Goal: Task Accomplishment & Management: Manage account settings

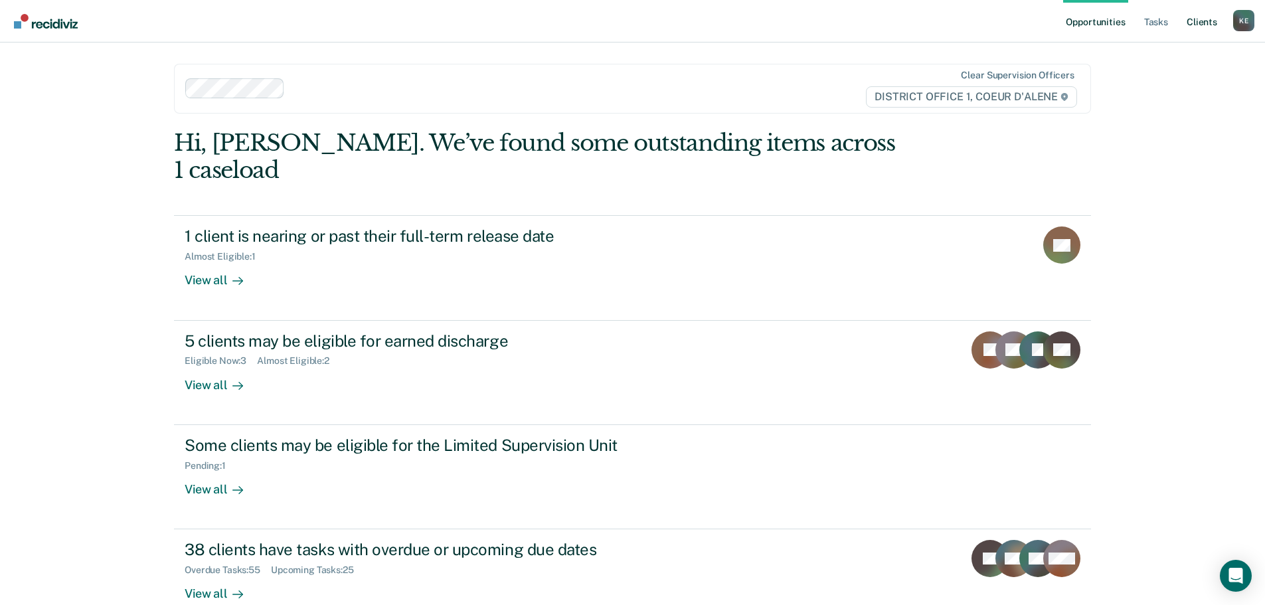
click at [1200, 25] on link "Client s" at bounding box center [1202, 21] width 36 height 42
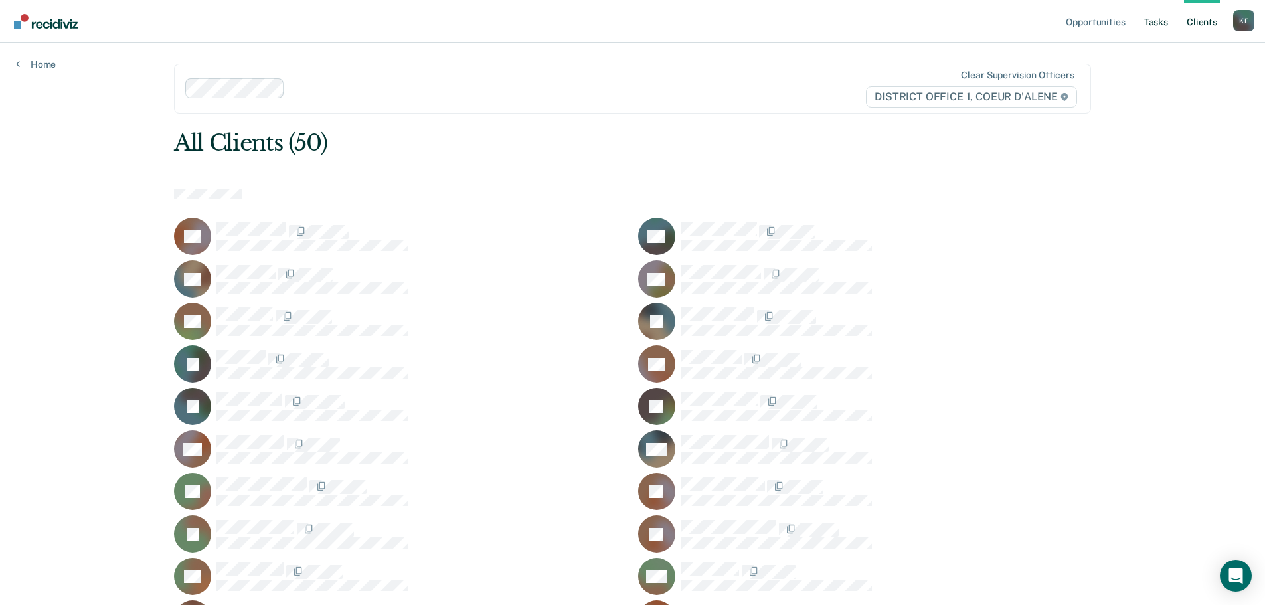
click at [1164, 21] on link "Tasks" at bounding box center [1155, 21] width 29 height 42
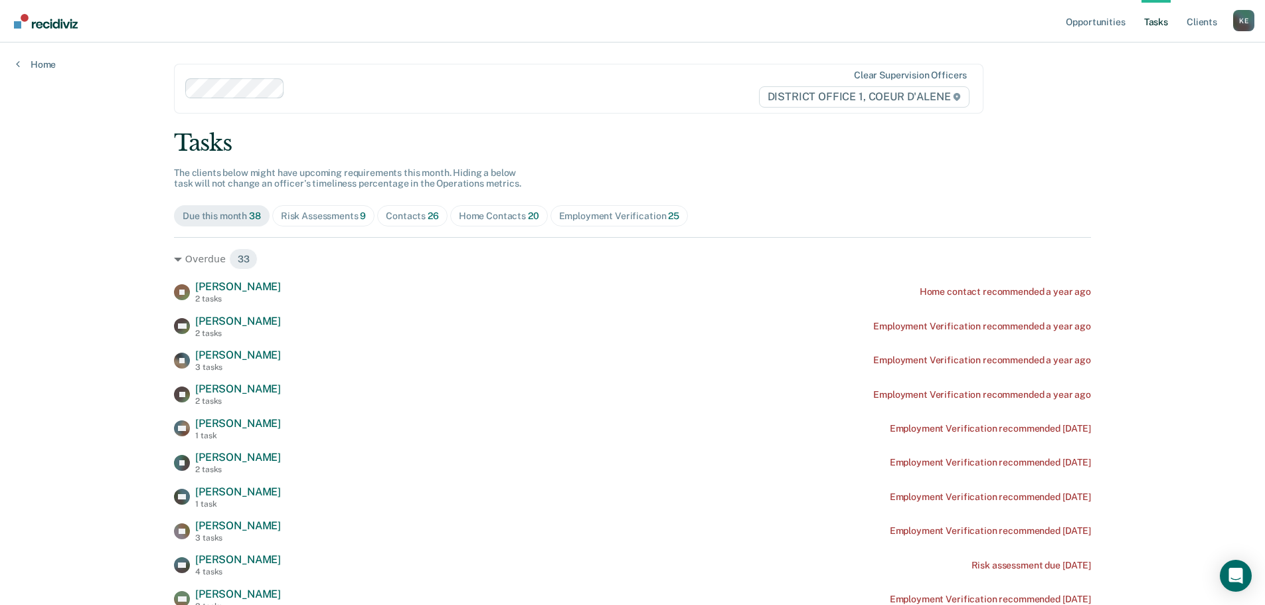
click at [341, 216] on div "Risk Assessments 9" at bounding box center [324, 215] width 86 height 11
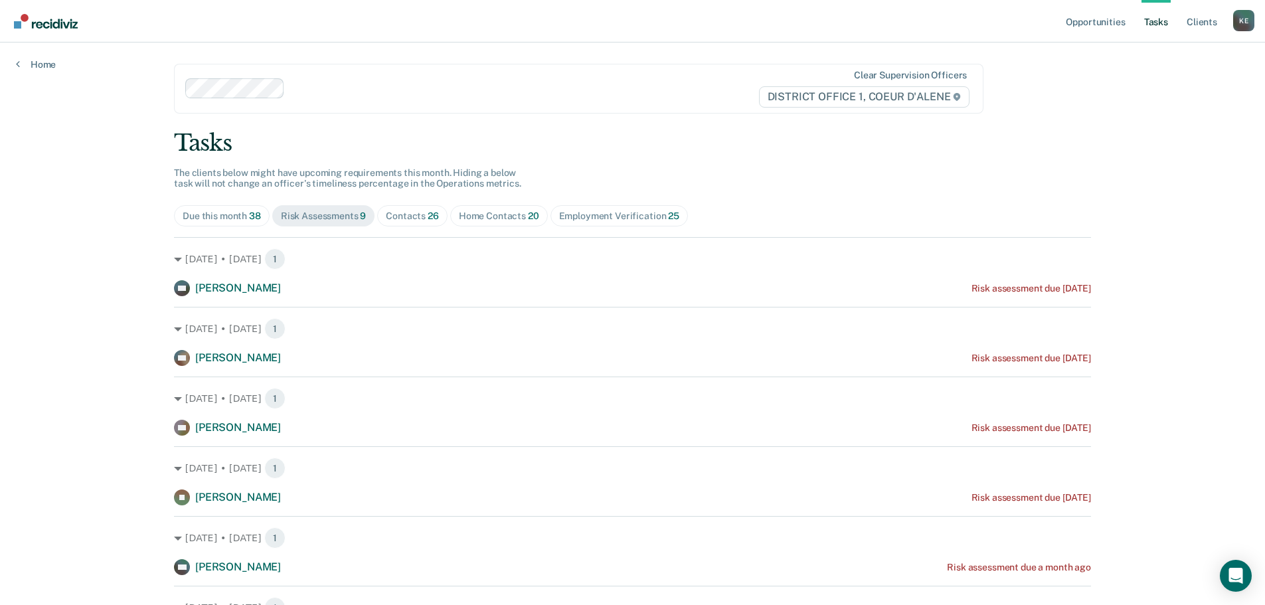
click at [410, 216] on div "Contacts 26" at bounding box center [412, 215] width 53 height 11
click at [352, 218] on div "Risk Assessments 9" at bounding box center [324, 215] width 86 height 11
click at [416, 218] on div "Contacts 26" at bounding box center [412, 215] width 53 height 11
click at [343, 221] on div "Risk Assessments 9" at bounding box center [324, 215] width 86 height 11
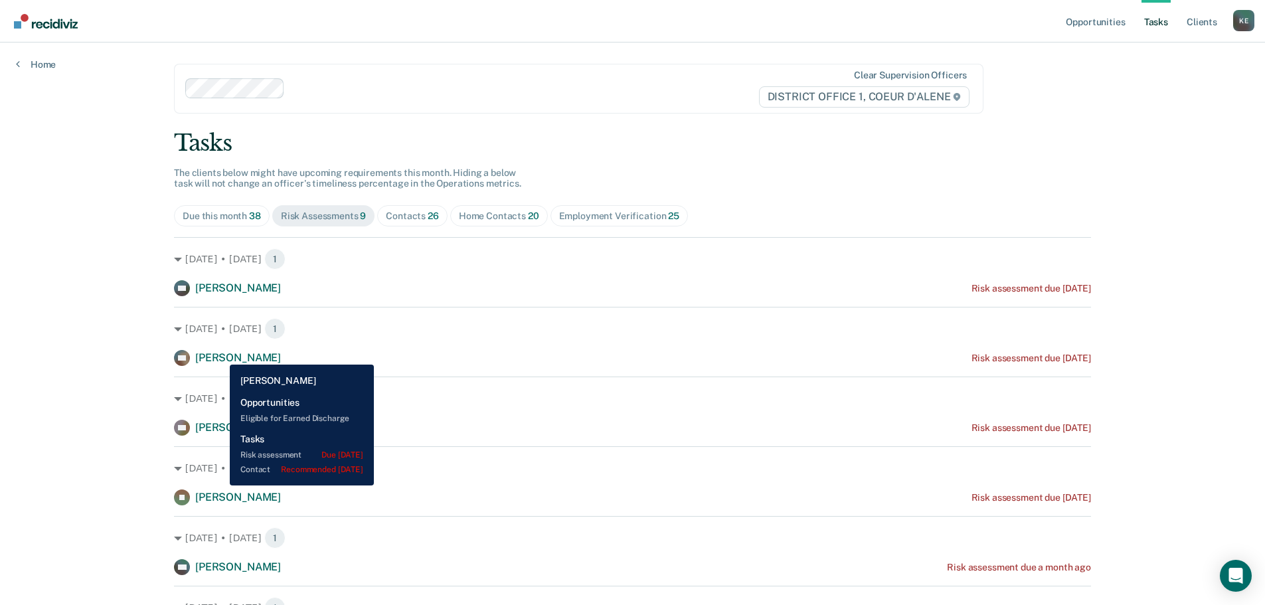
click at [220, 355] on span "[PERSON_NAME]" at bounding box center [238, 357] width 86 height 13
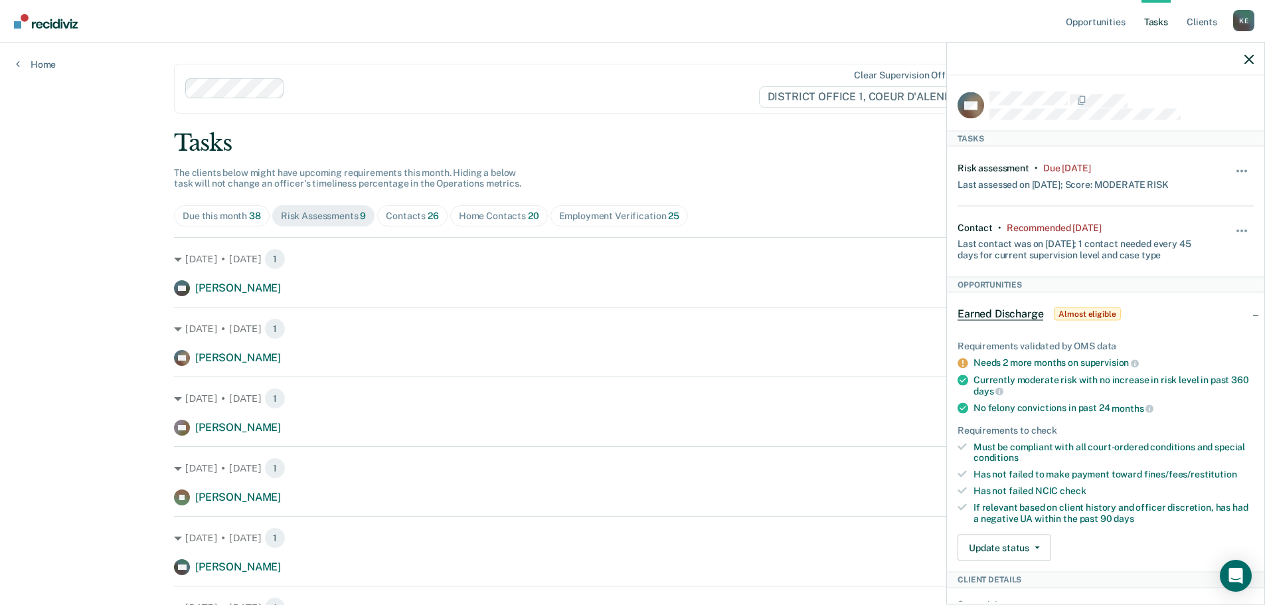
click at [388, 210] on div "Contacts 26" at bounding box center [412, 215] width 53 height 11
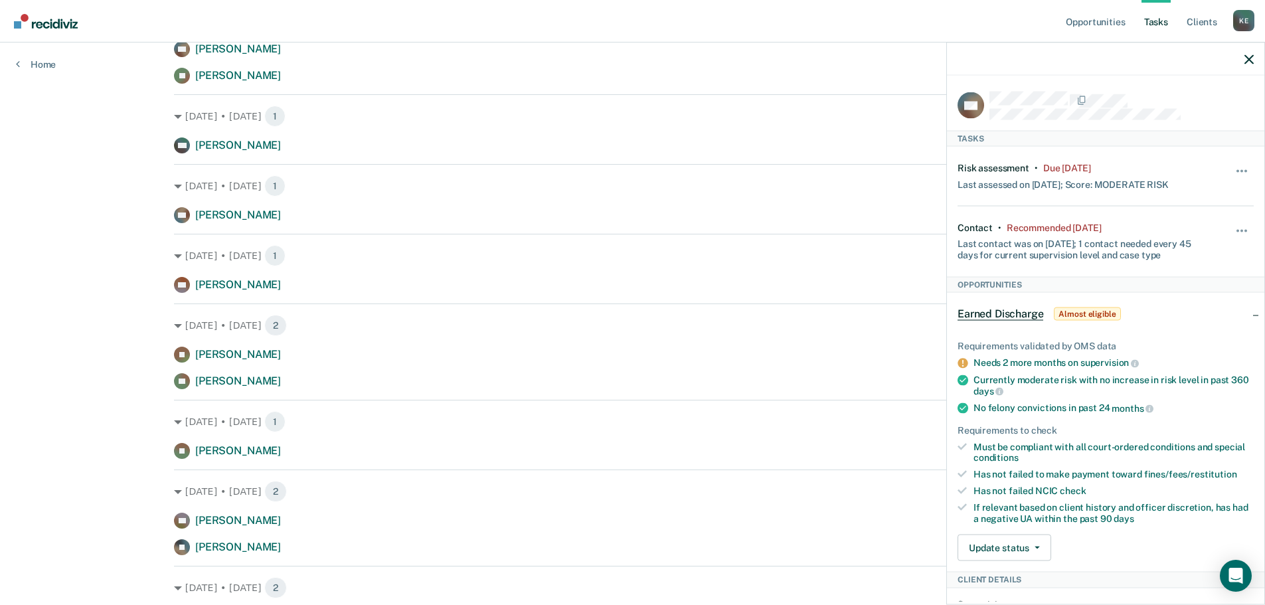
scroll to position [863, 0]
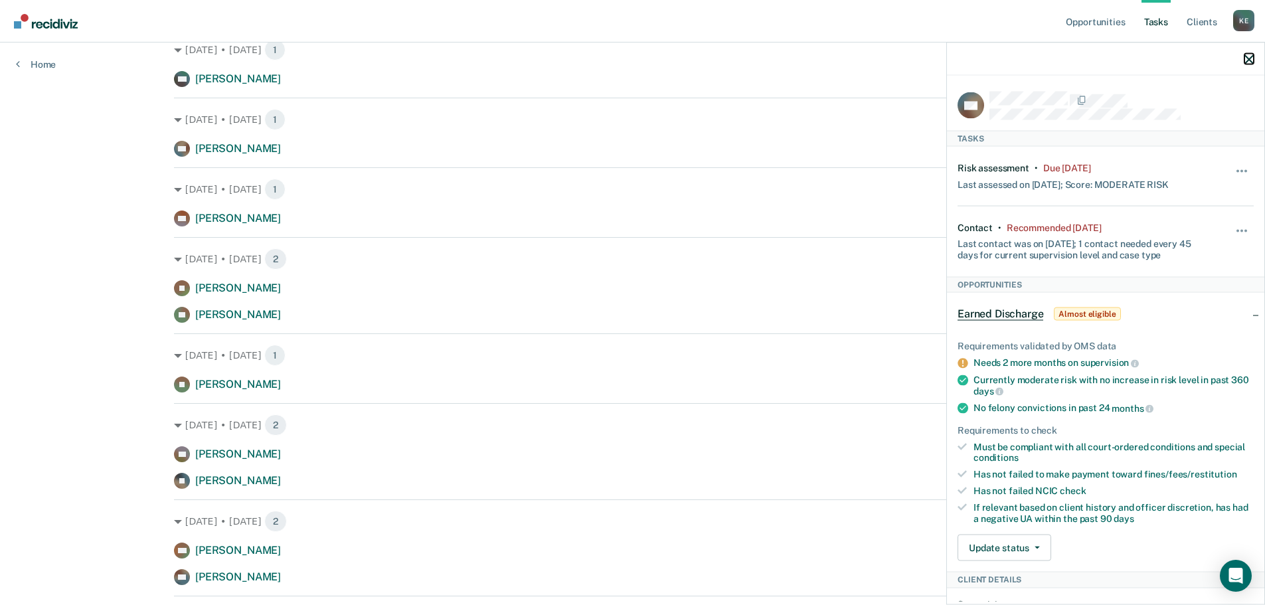
click at [1251, 56] on icon "button" at bounding box center [1248, 58] width 9 height 9
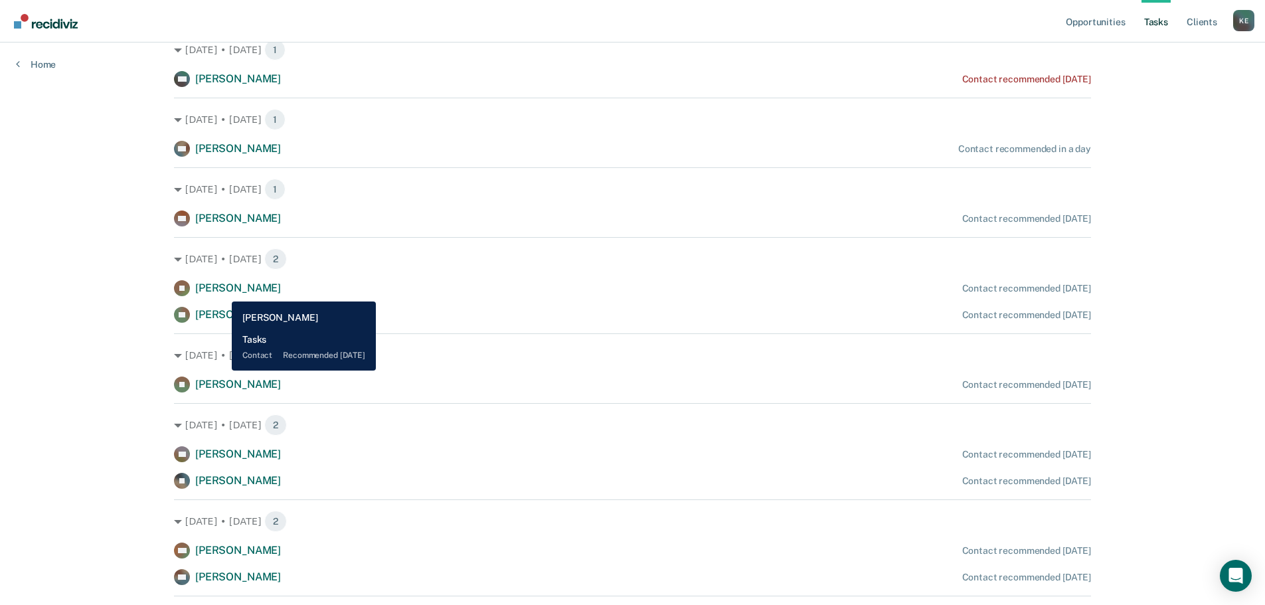
click at [222, 291] on span "[PERSON_NAME]" at bounding box center [238, 288] width 86 height 13
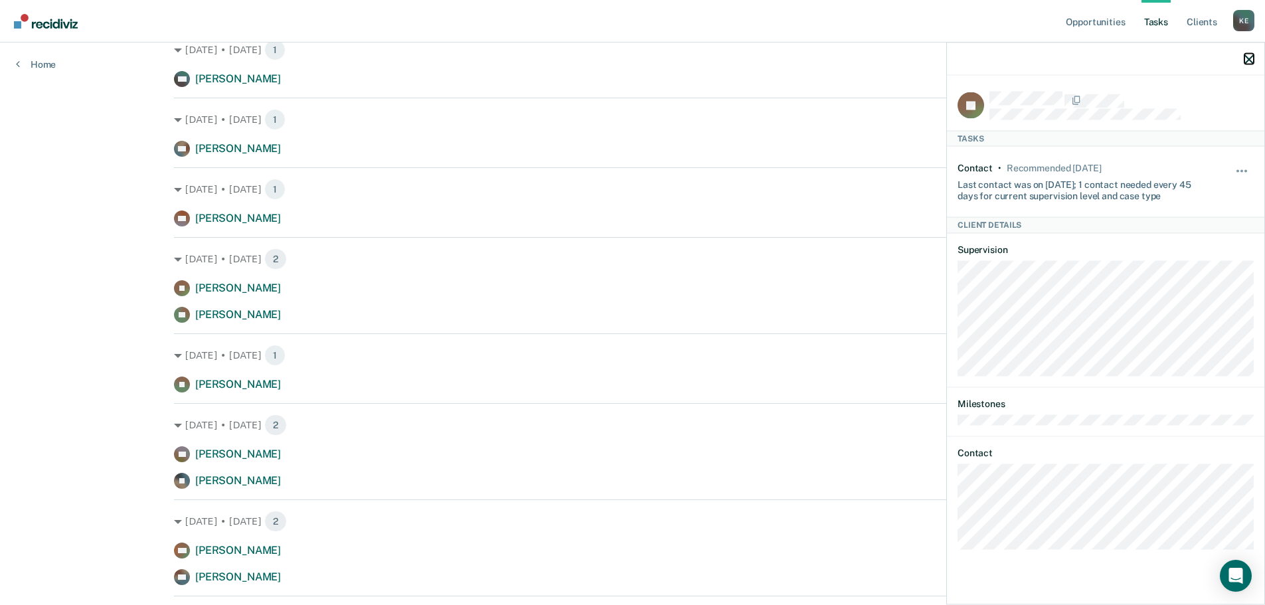
click at [1250, 58] on icon "button" at bounding box center [1248, 58] width 9 height 9
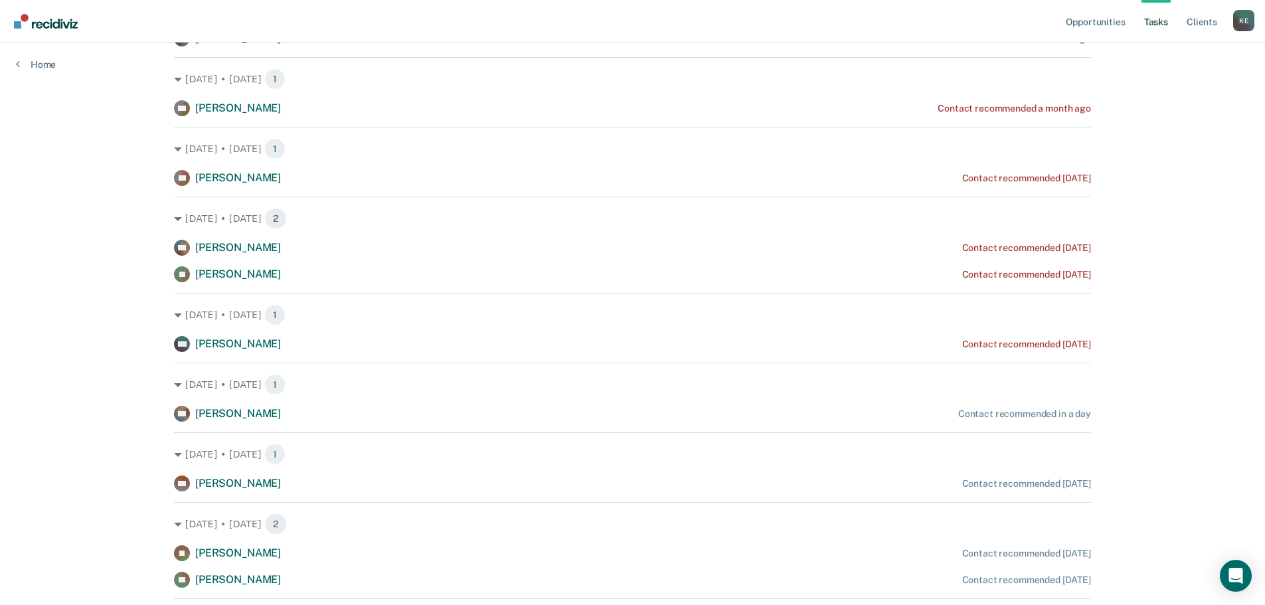
scroll to position [598, 0]
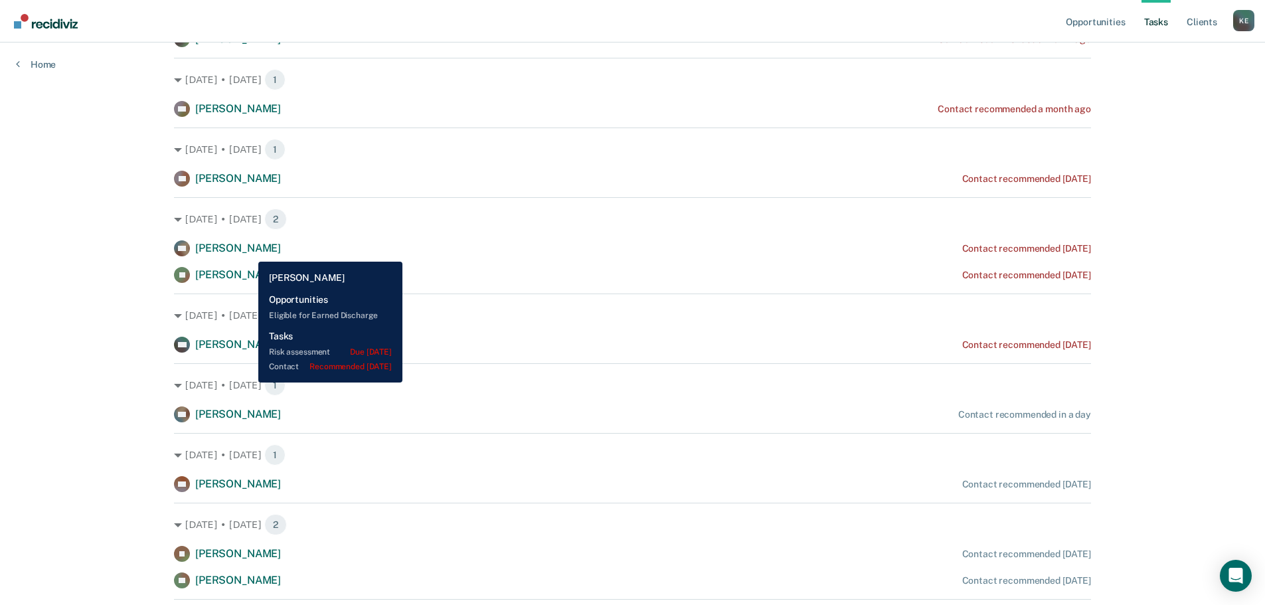
click at [248, 252] on span "[PERSON_NAME]" at bounding box center [238, 248] width 86 height 13
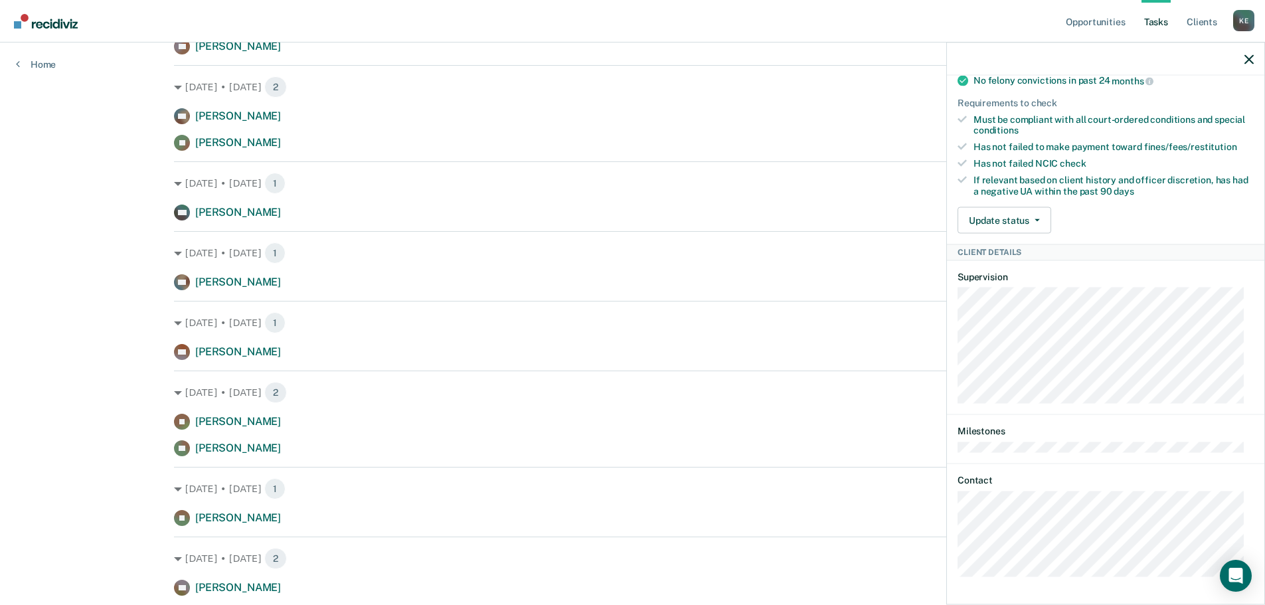
scroll to position [730, 0]
click at [947, 506] on div "KN Tasks Risk assessment • Due [DATE] Last assessed on [DATE]; Score: MODERATE …" at bounding box center [1105, 339] width 317 height 526
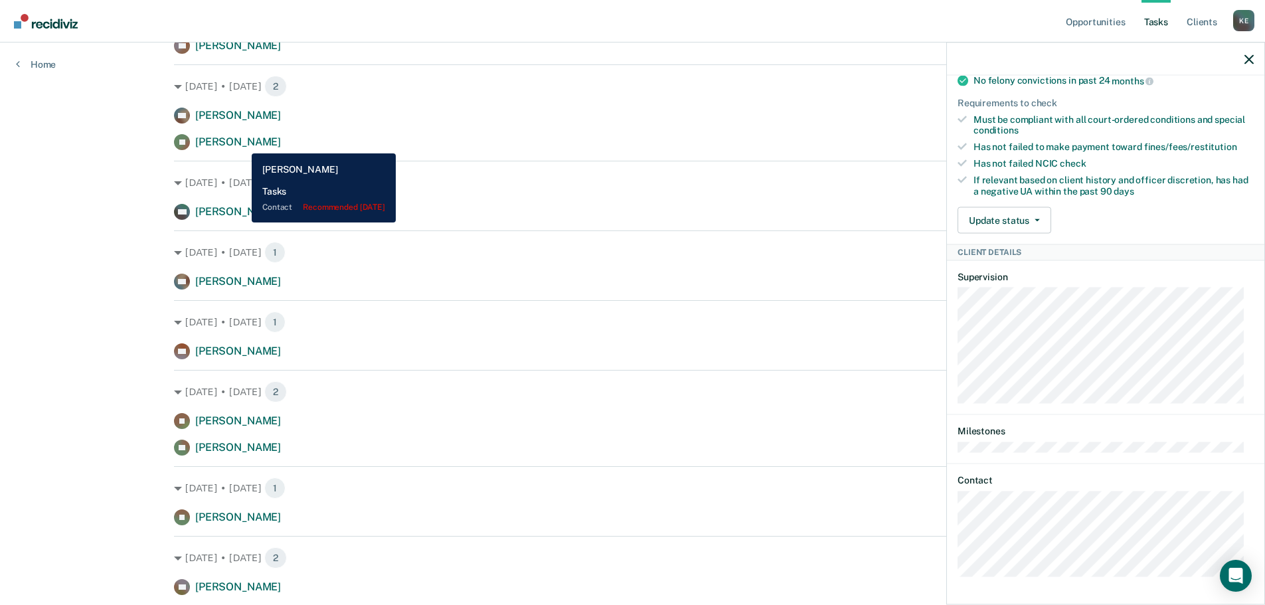
click at [242, 143] on span "[PERSON_NAME]" at bounding box center [238, 141] width 86 height 13
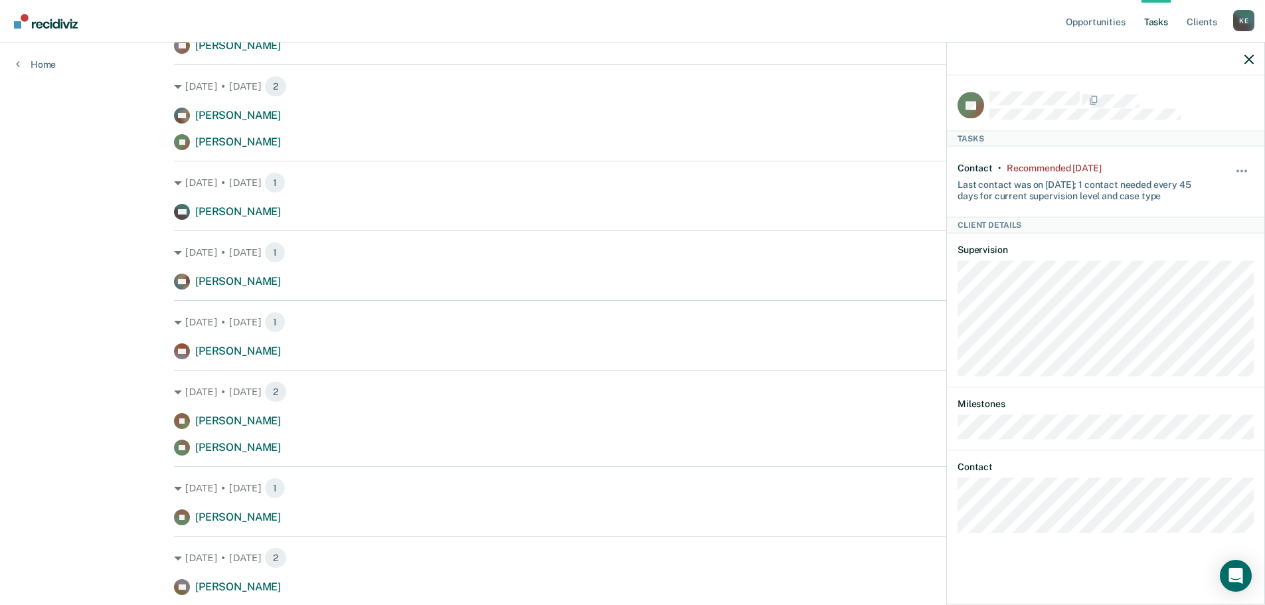
click at [957, 500] on div "JH Tasks Contact • Recommended [DATE] Last contact was on [DATE]; 1 contact nee…" at bounding box center [1105, 339] width 317 height 526
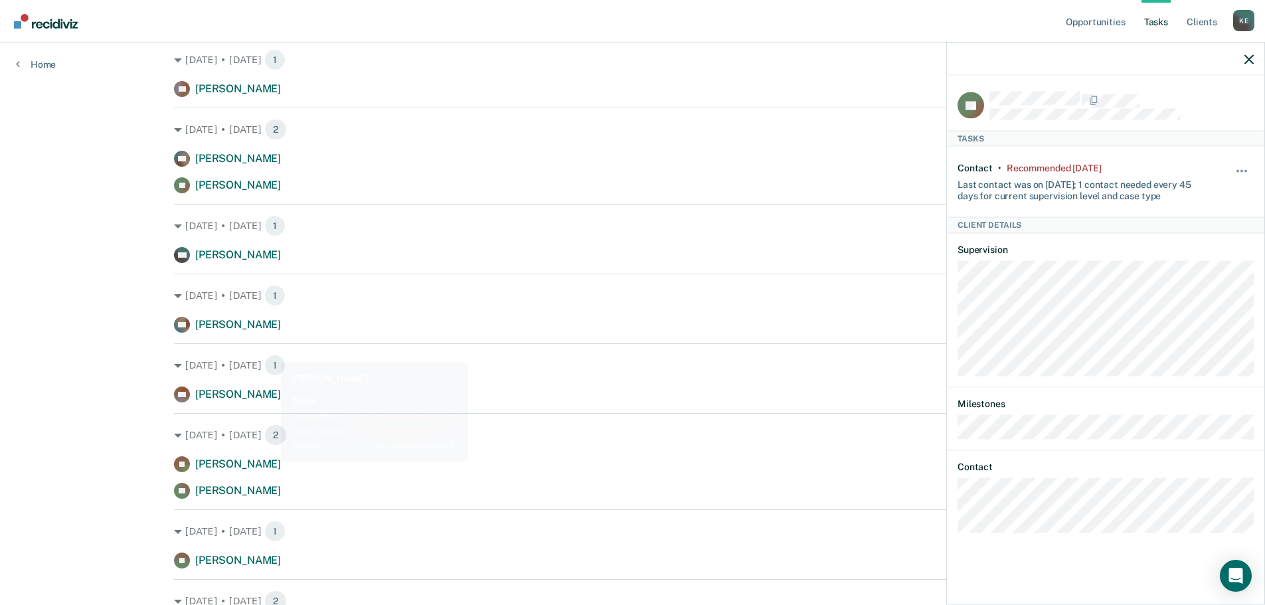
scroll to position [664, 0]
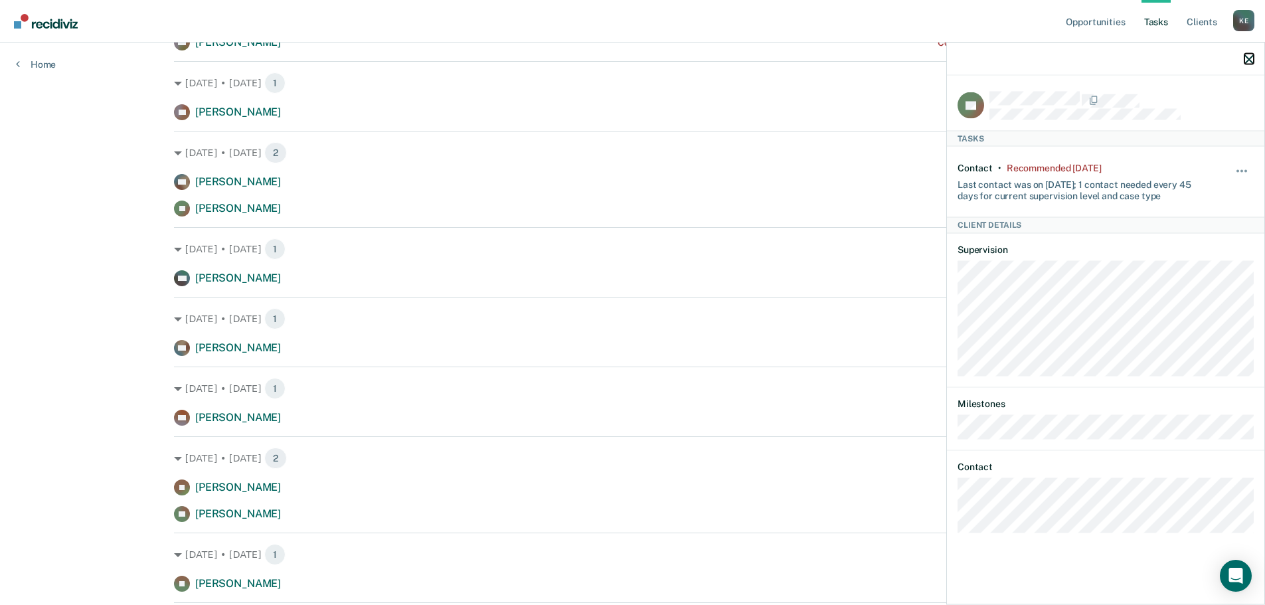
click at [1253, 60] on icon "button" at bounding box center [1248, 58] width 9 height 9
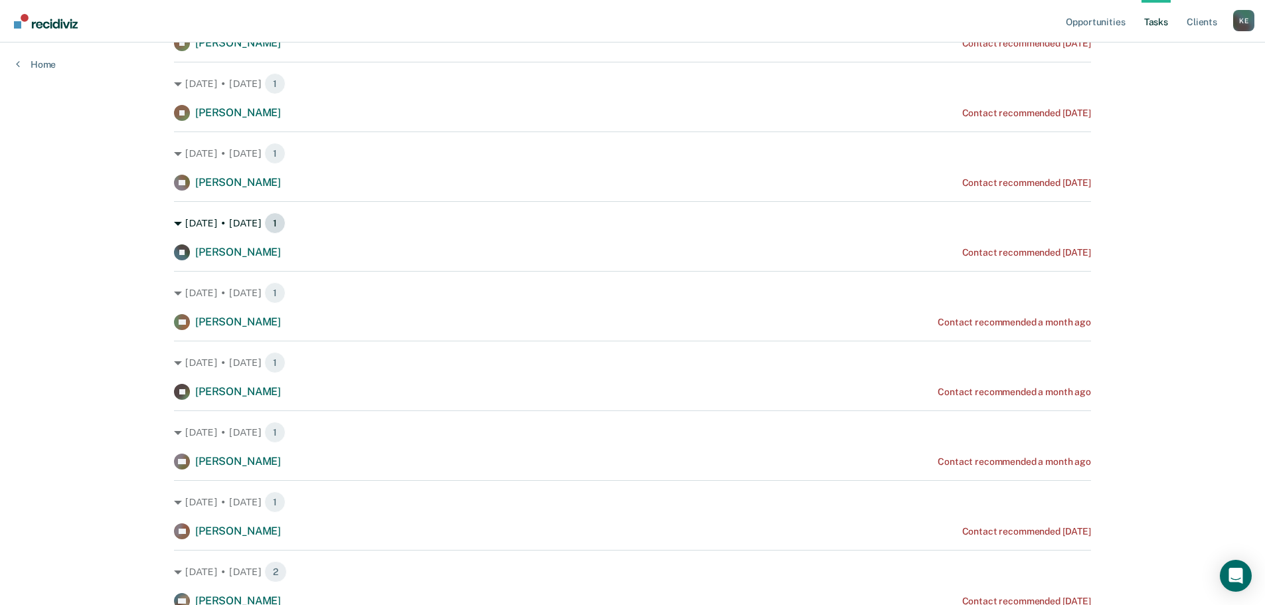
scroll to position [266, 0]
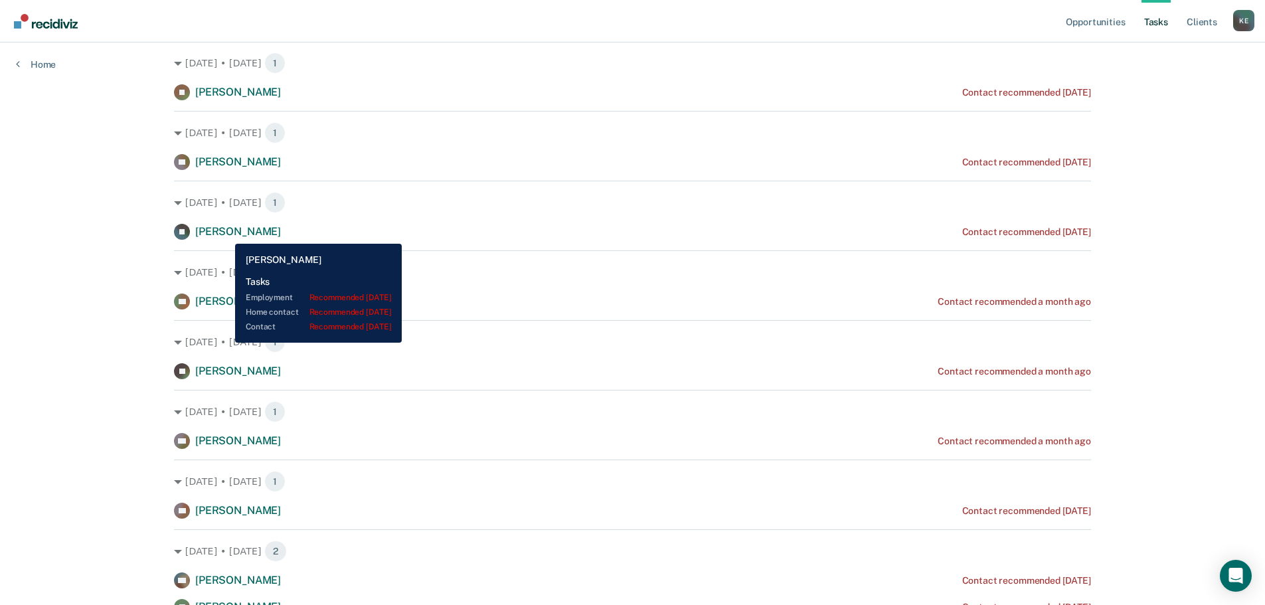
click at [222, 229] on span "[PERSON_NAME]" at bounding box center [238, 231] width 86 height 13
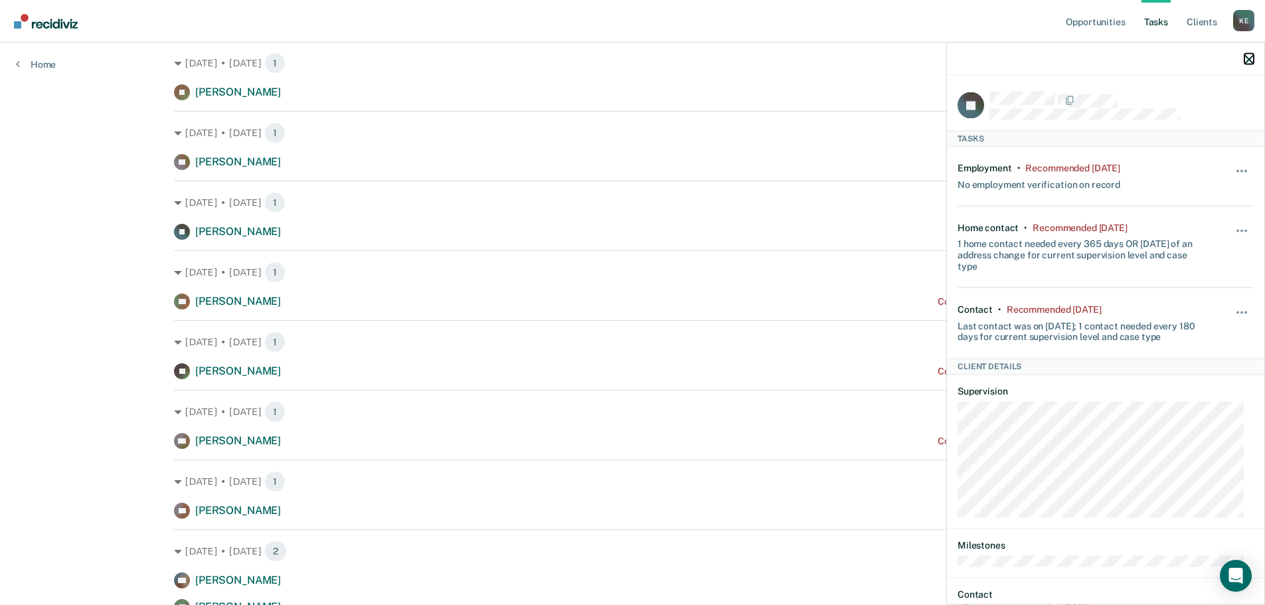
click at [1246, 62] on icon "button" at bounding box center [1248, 58] width 9 height 9
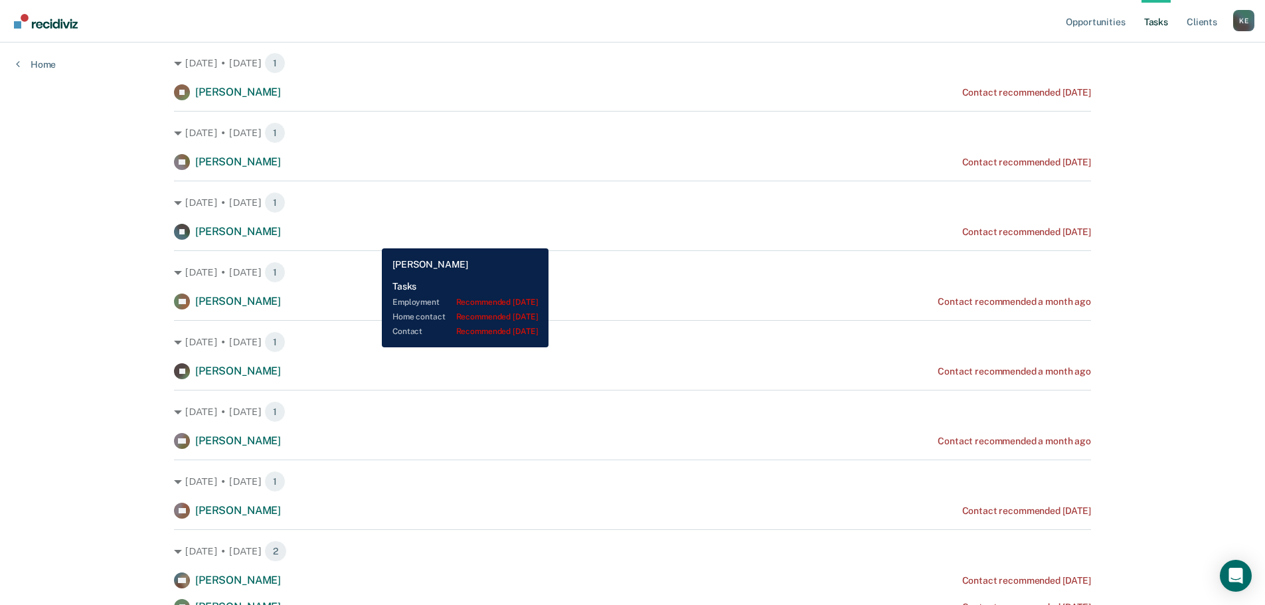
scroll to position [332, 0]
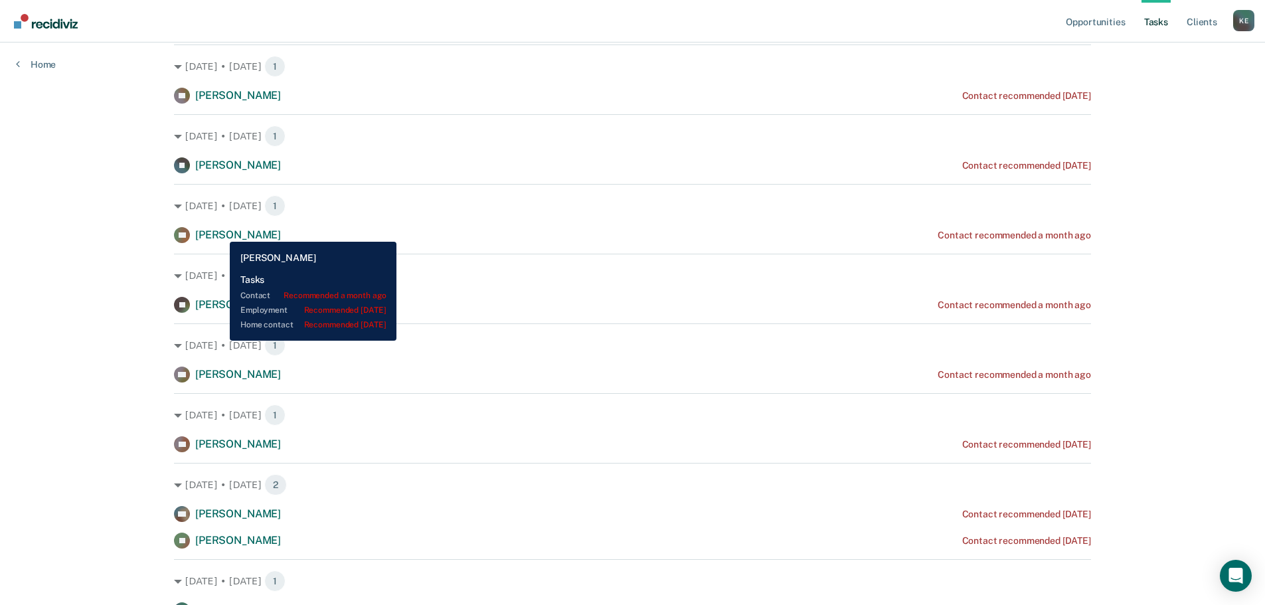
click at [220, 232] on span "[PERSON_NAME]" at bounding box center [238, 234] width 86 height 13
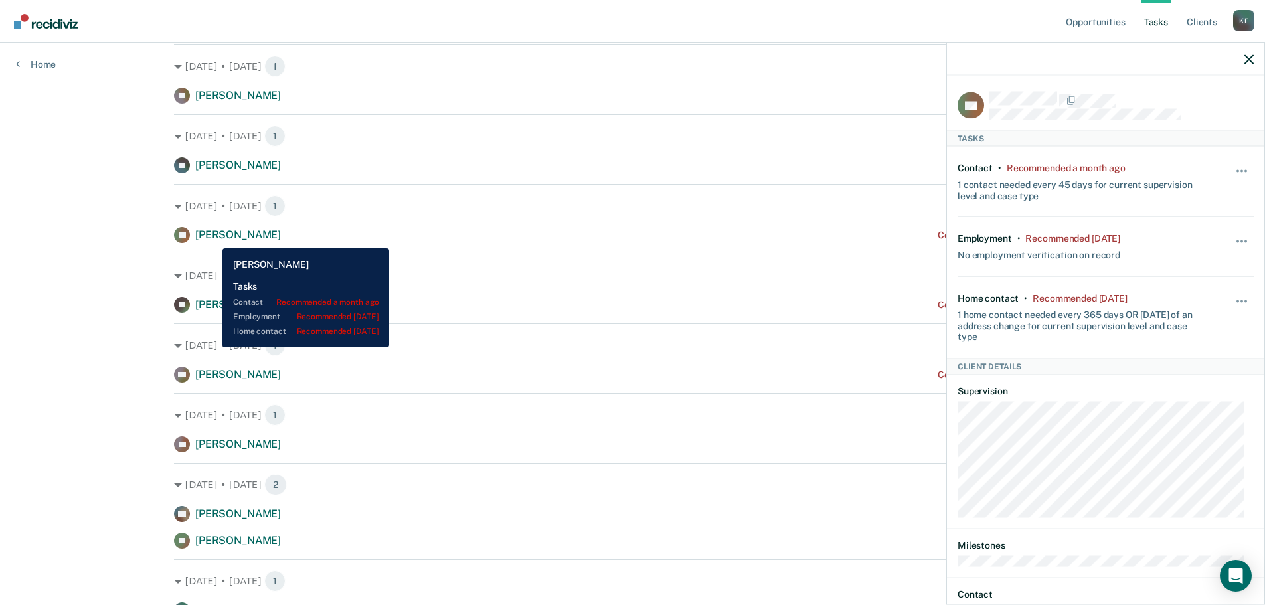
click at [212, 238] on span "[PERSON_NAME]" at bounding box center [238, 234] width 86 height 13
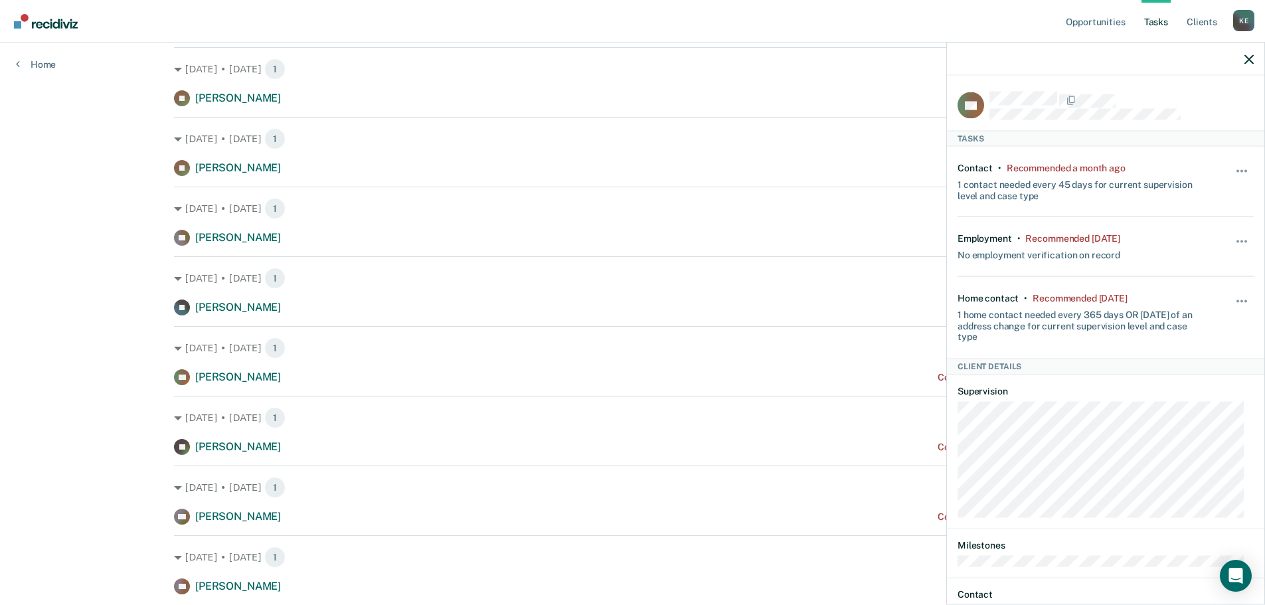
scroll to position [66, 0]
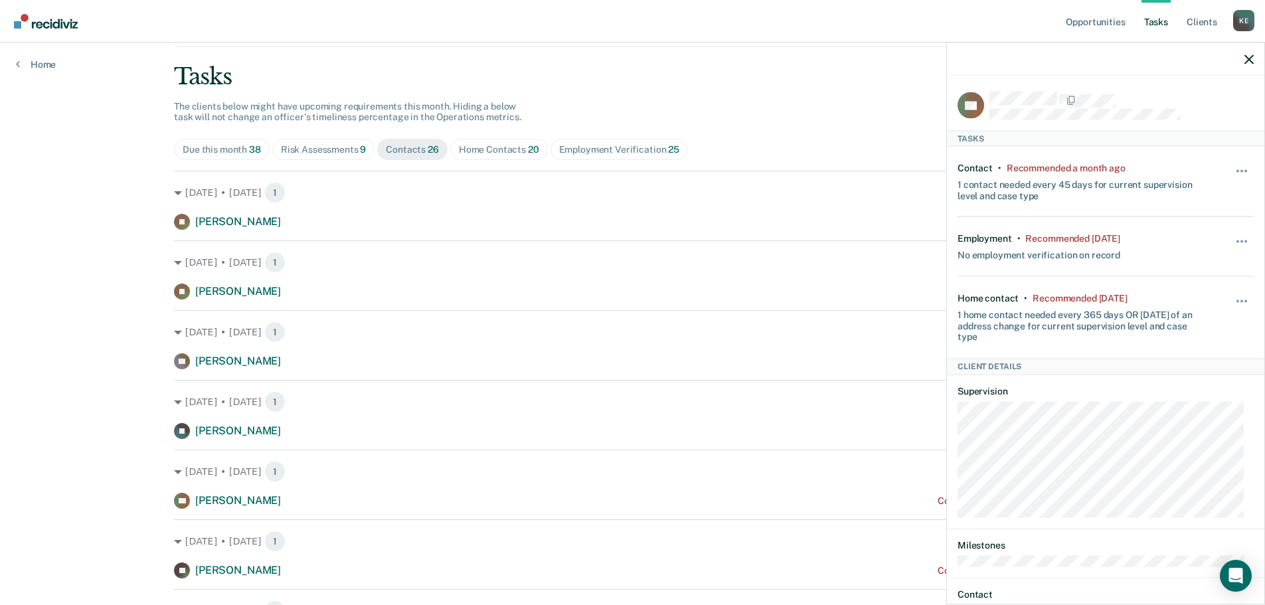
click at [471, 145] on div "Home Contacts 20" at bounding box center [499, 149] width 80 height 11
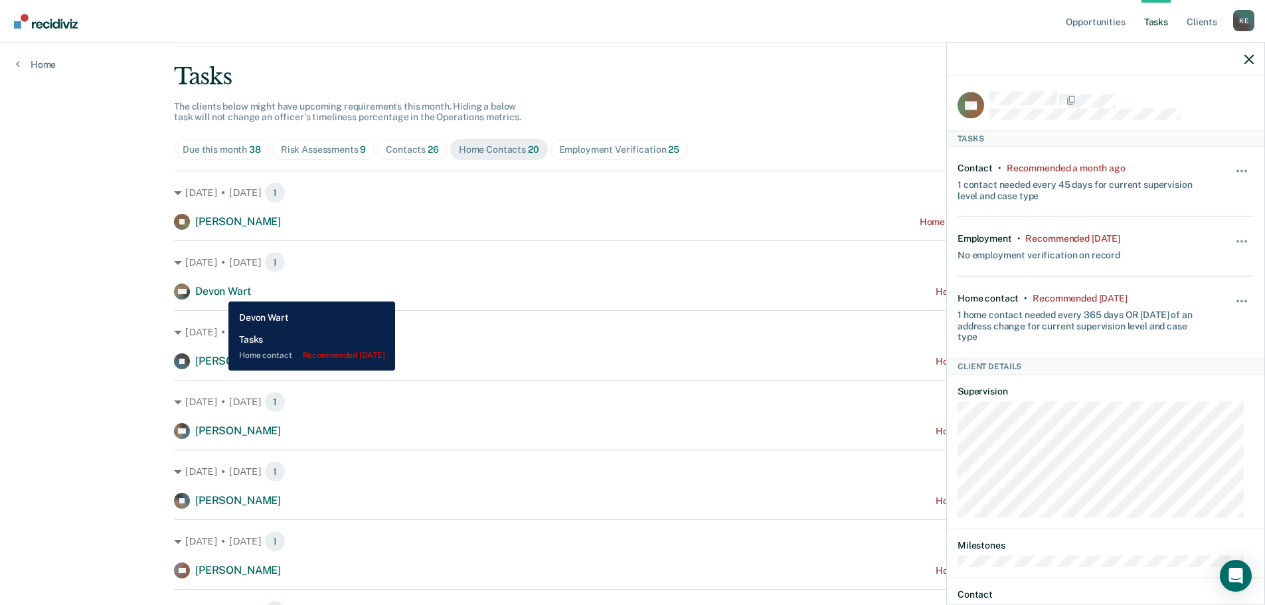
click at [218, 291] on span "Devon Wart" at bounding box center [222, 291] width 55 height 13
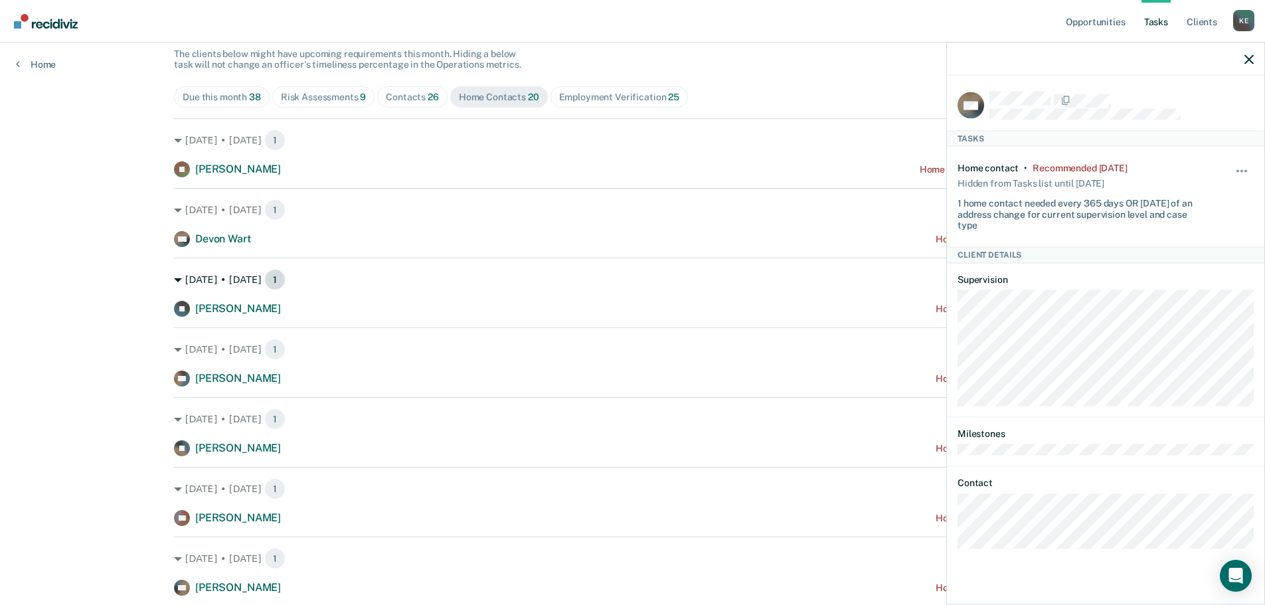
scroll to position [199, 0]
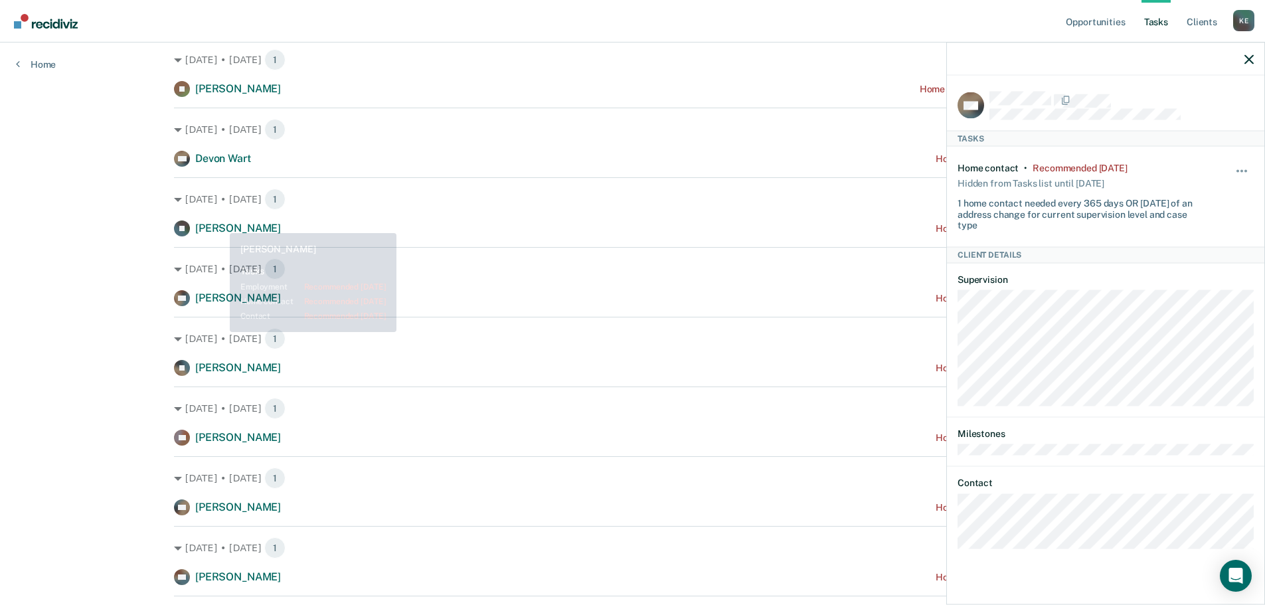
click at [218, 226] on span "[PERSON_NAME]" at bounding box center [238, 228] width 86 height 13
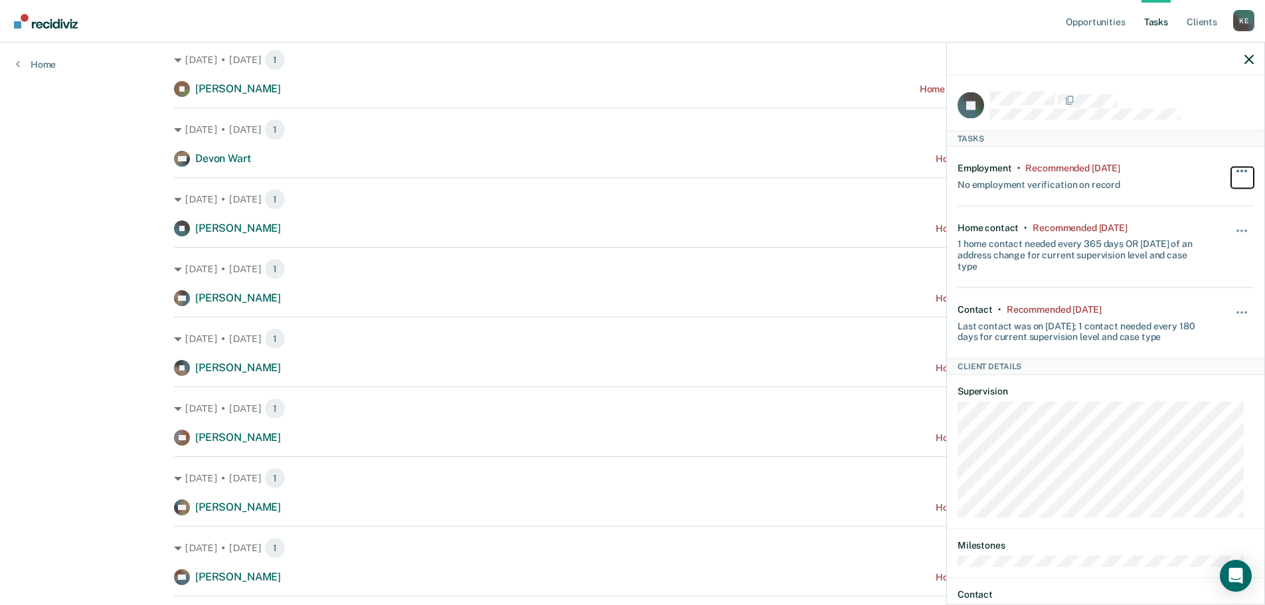
click at [1231, 168] on button "button" at bounding box center [1242, 177] width 23 height 21
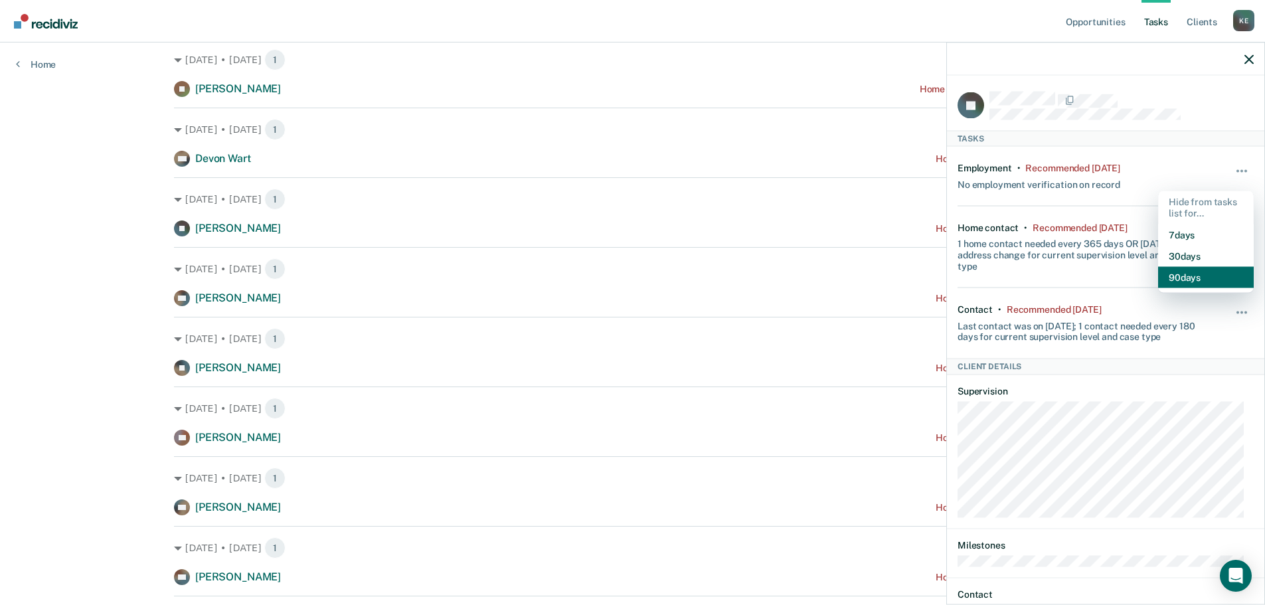
click at [1188, 270] on button "90 days" at bounding box center [1206, 276] width 96 height 21
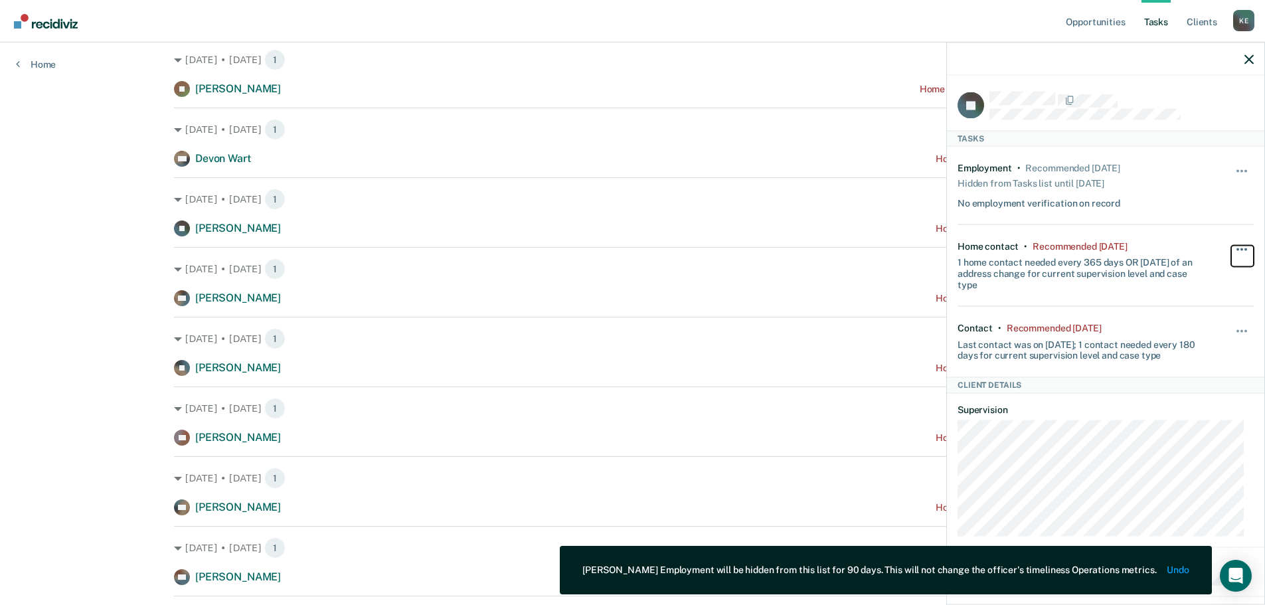
click at [1232, 245] on button "button" at bounding box center [1242, 255] width 23 height 21
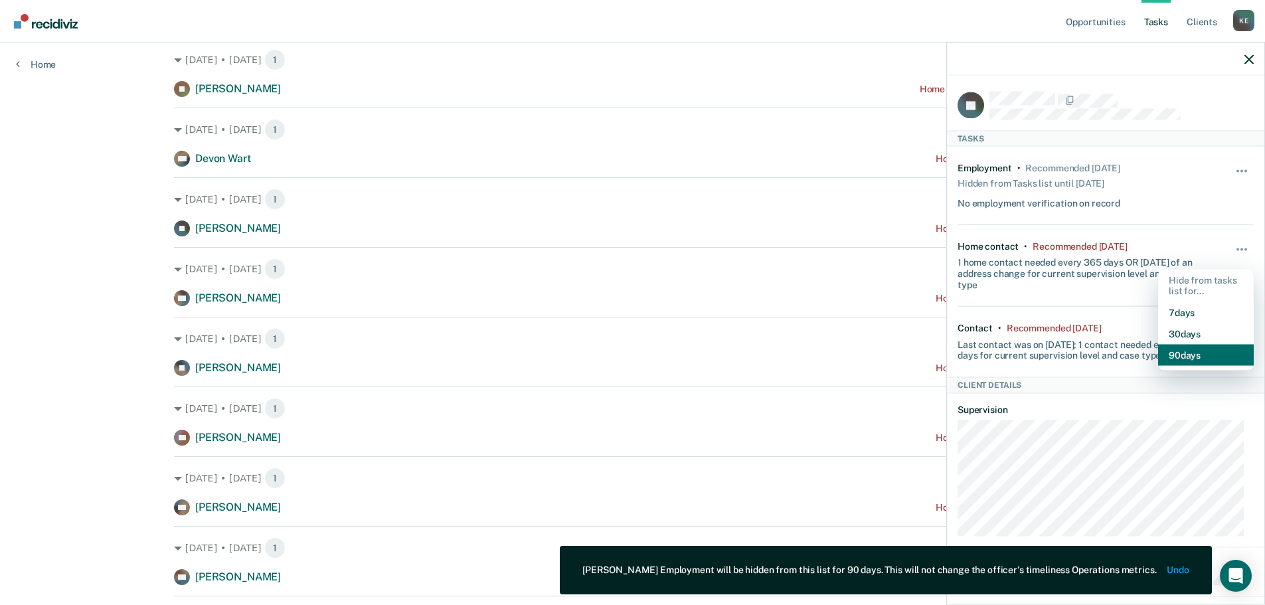
click at [1187, 356] on button "90 days" at bounding box center [1206, 355] width 96 height 21
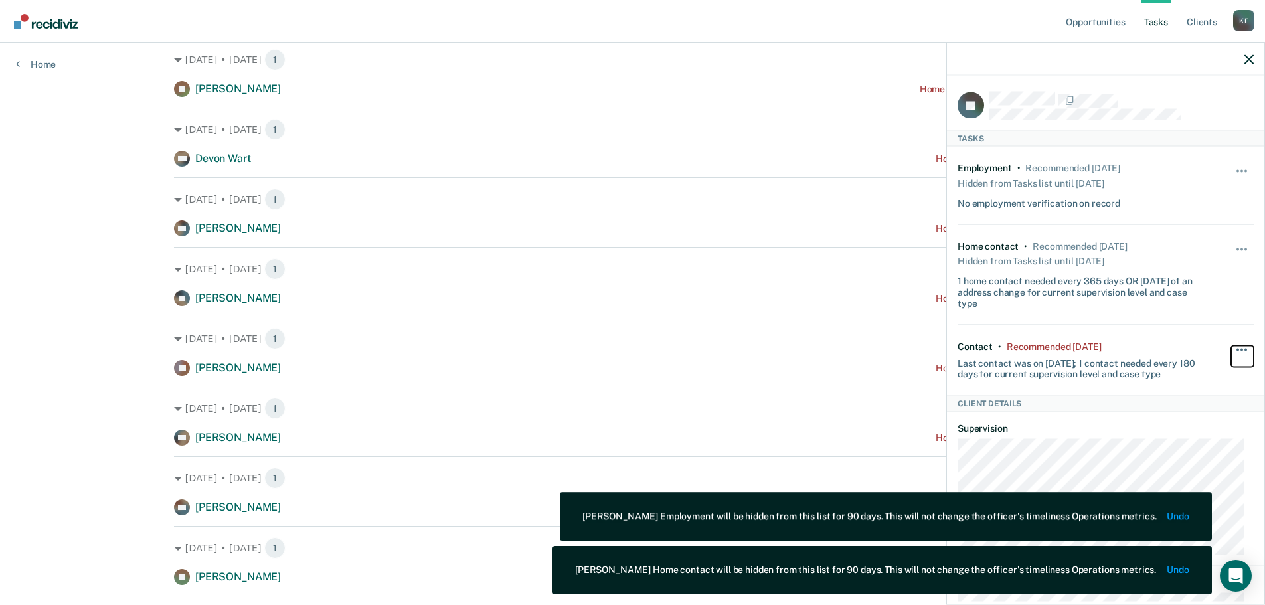
click at [1231, 345] on button "button" at bounding box center [1242, 355] width 23 height 21
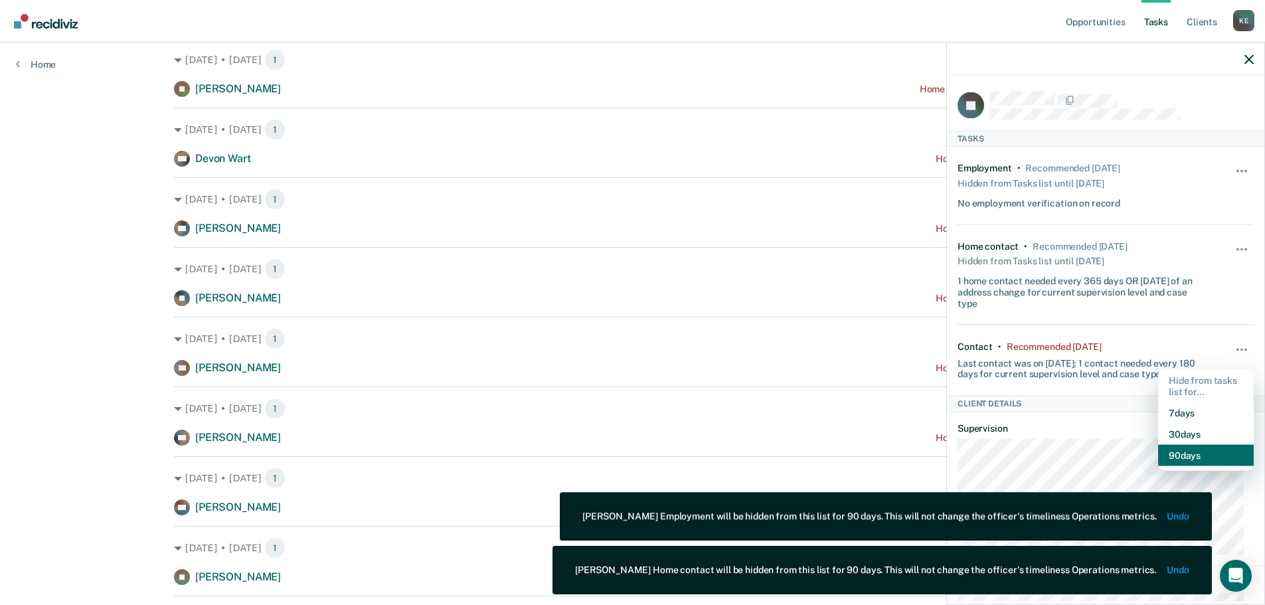
click at [1184, 449] on button "90 days" at bounding box center [1206, 455] width 96 height 21
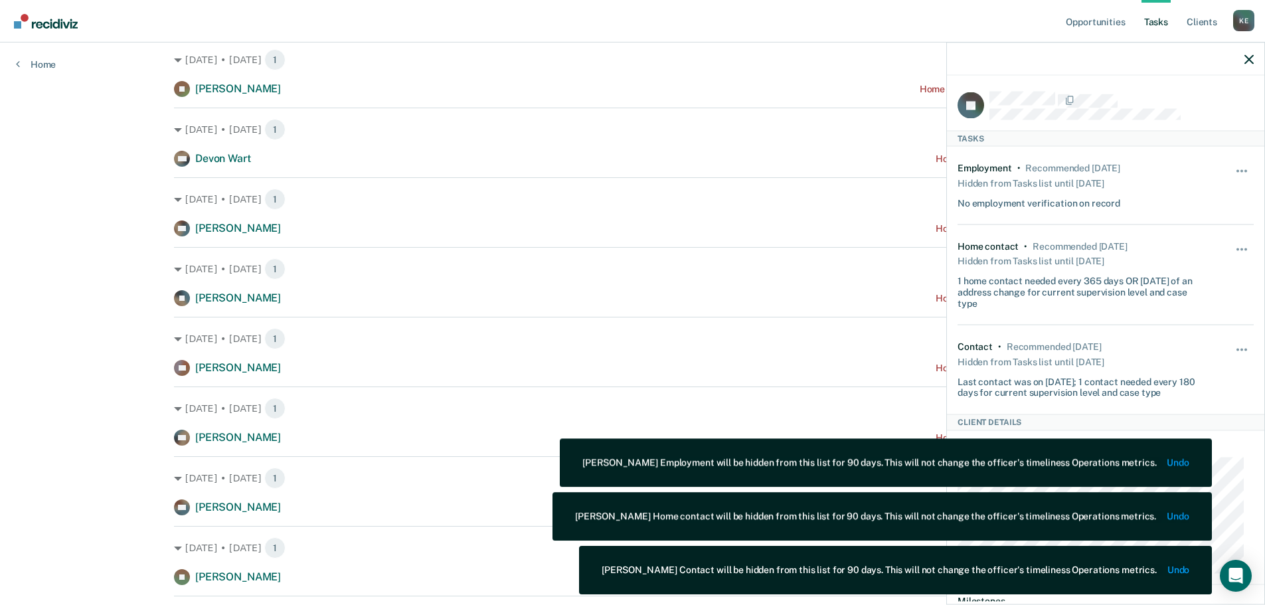
click at [1264, 60] on div "JF Tasks Employment • Recommended [DATE] Hidden from Tasks list until [DATE] No…" at bounding box center [1105, 323] width 319 height 562
click at [1253, 61] on div at bounding box center [1105, 58] width 317 height 33
click at [1247, 58] on icon "button" at bounding box center [1248, 58] width 9 height 9
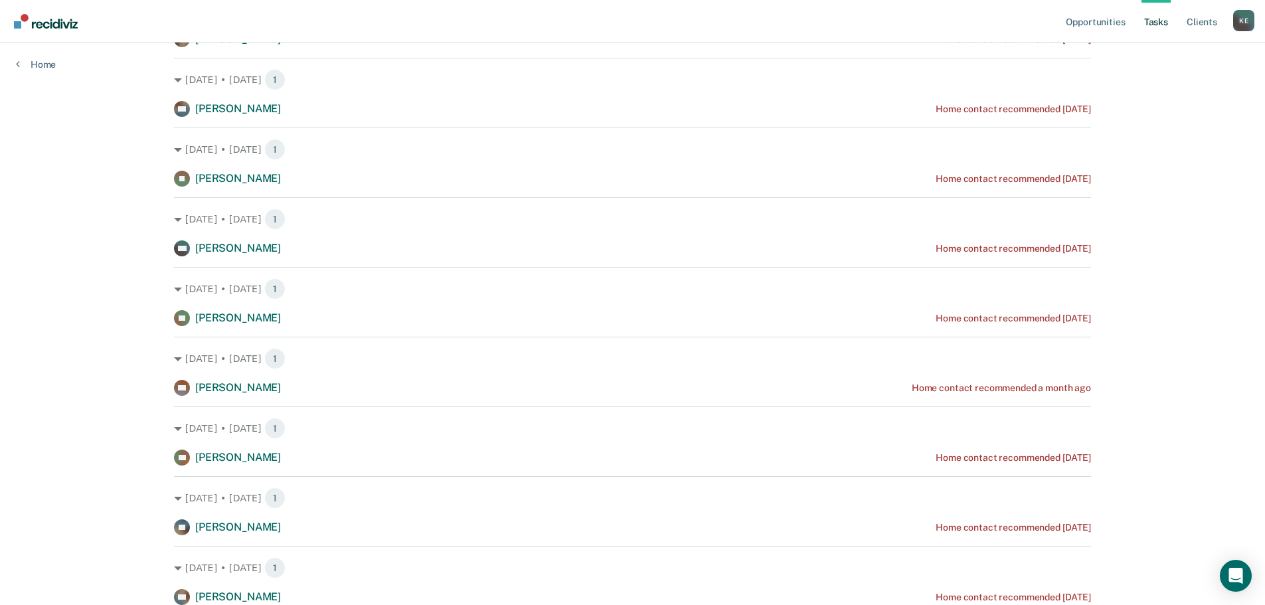
scroll to position [664, 0]
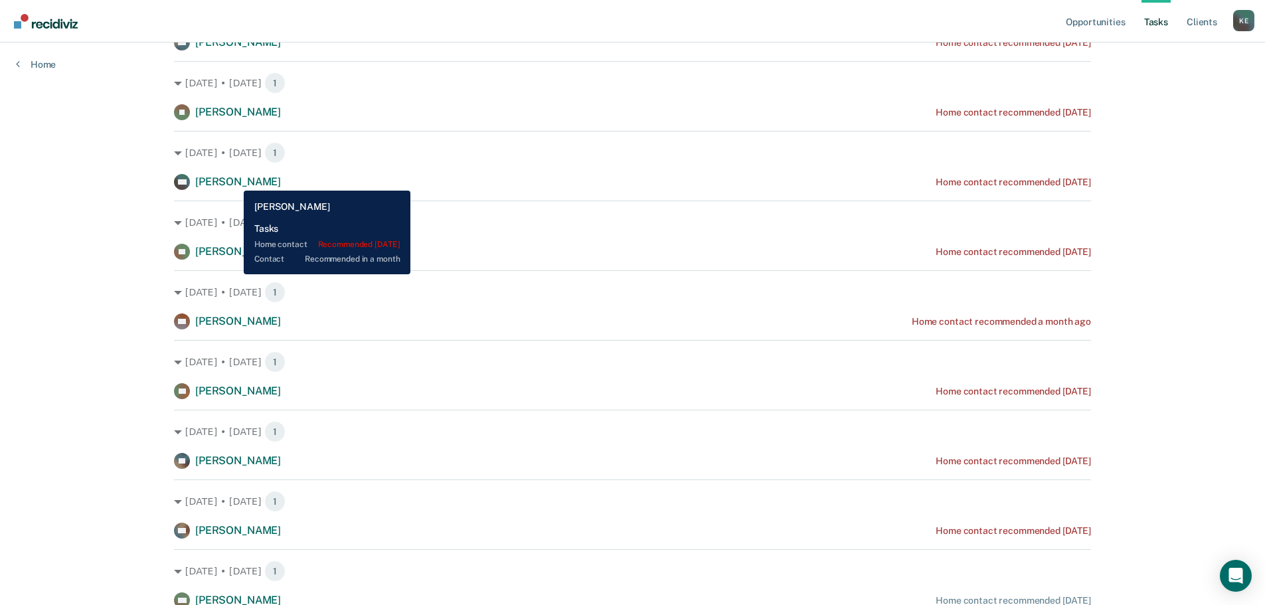
click at [234, 181] on span "[PERSON_NAME]" at bounding box center [238, 181] width 86 height 13
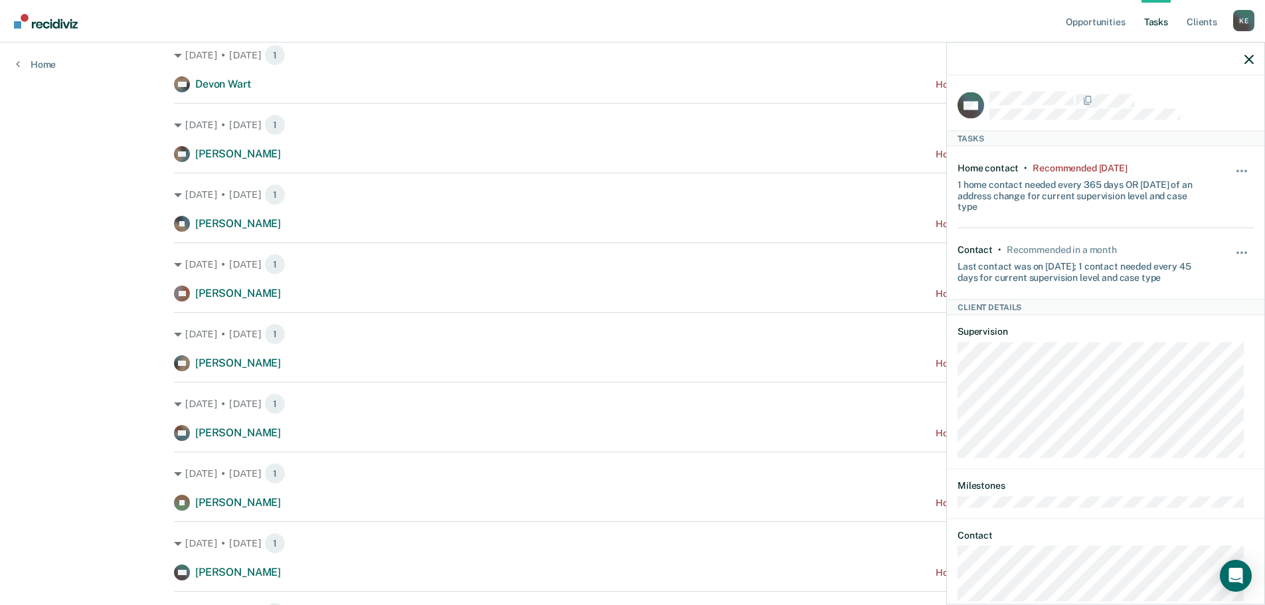
scroll to position [266, 0]
